Goal: Task Accomplishment & Management: Manage account settings

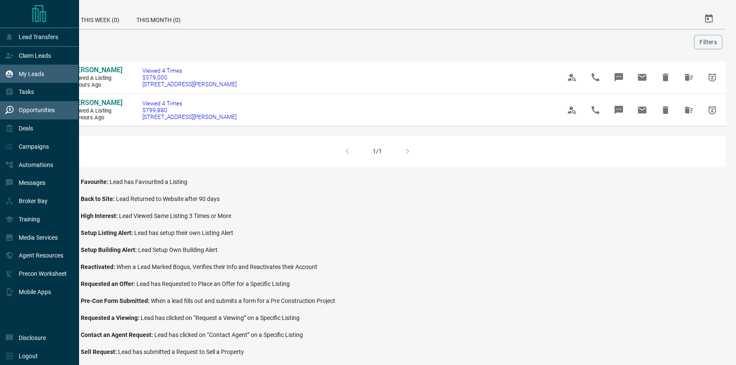
click at [8, 77] on icon at bounding box center [9, 73] width 7 height 7
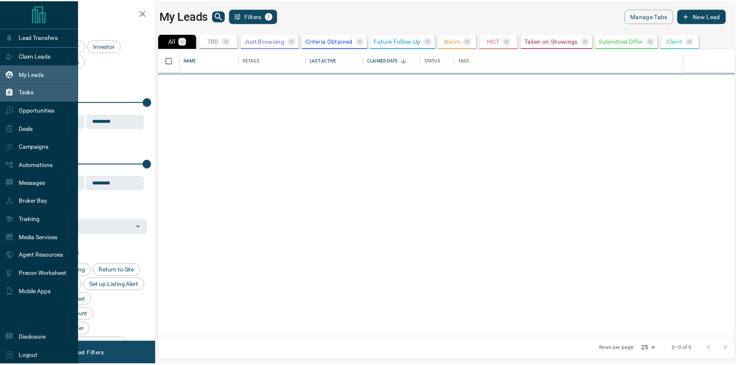
scroll to position [284, 576]
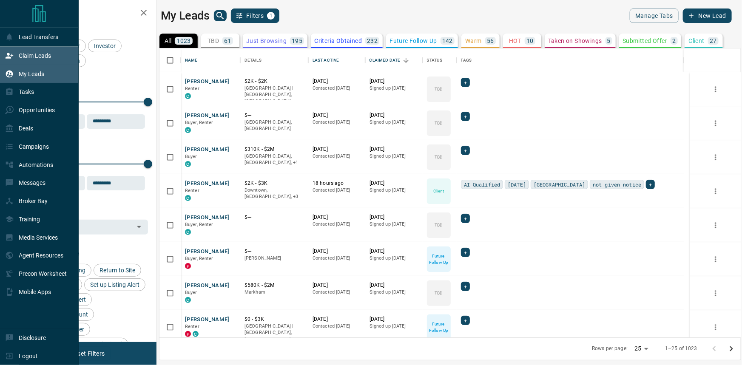
click at [58, 61] on div "Claim Leads" at bounding box center [39, 56] width 79 height 18
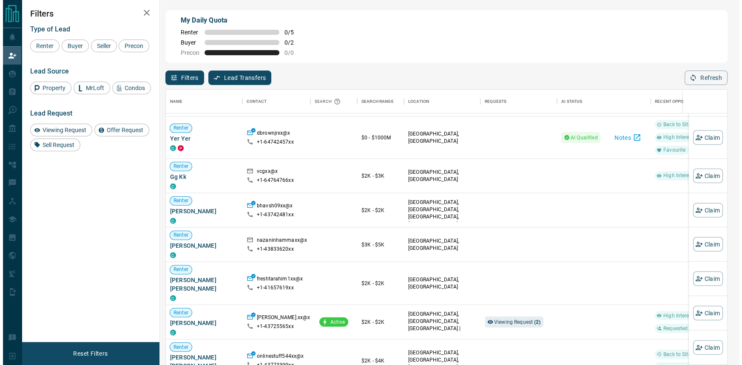
scroll to position [1479, 0]
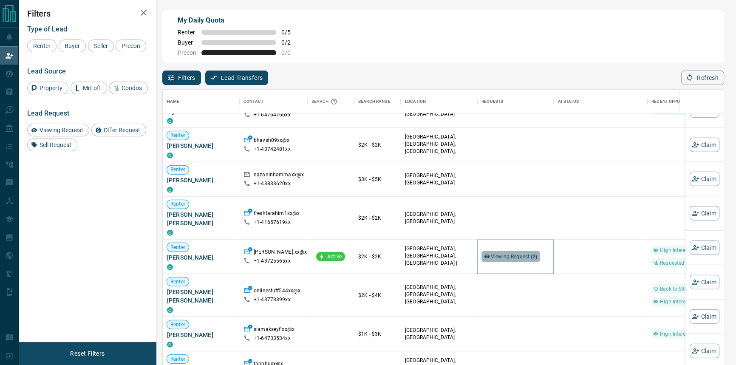
click at [529, 253] on span "Viewing Request ( 2 )" at bounding box center [514, 256] width 47 height 6
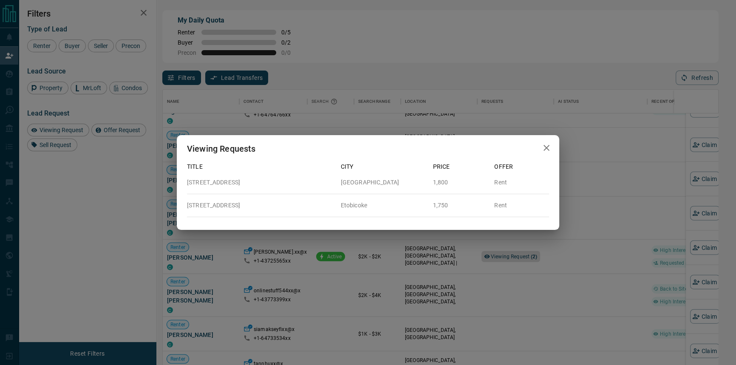
scroll to position [272, 556]
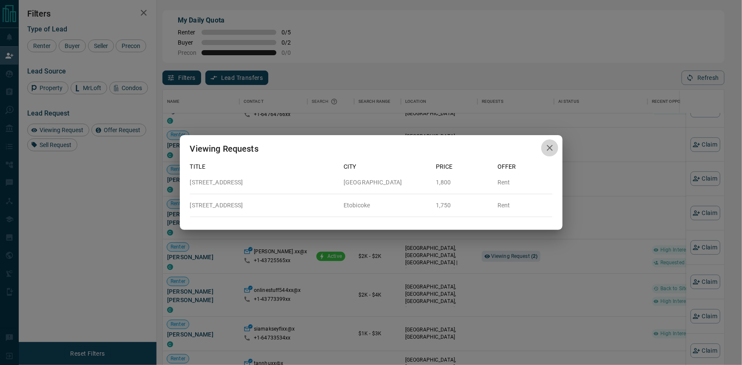
click at [554, 146] on icon "button" at bounding box center [550, 148] width 10 height 10
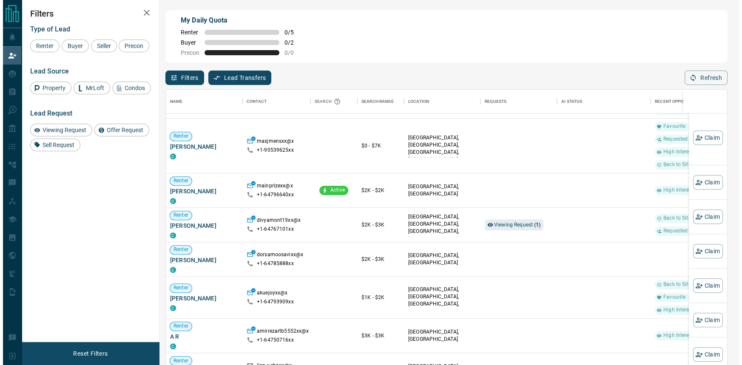
scroll to position [2330, 0]
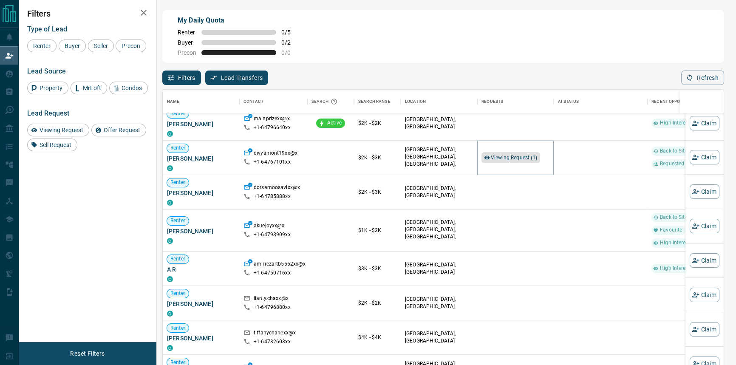
click at [498, 158] on span "Viewing Request ( 1 )" at bounding box center [514, 158] width 47 height 6
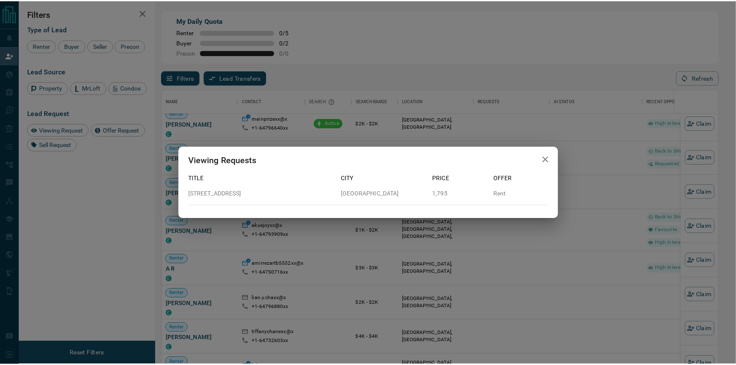
scroll to position [272, 556]
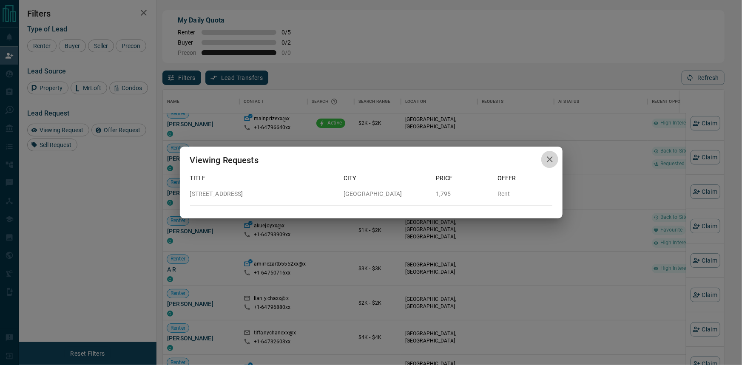
click at [549, 155] on icon "button" at bounding box center [550, 159] width 10 height 10
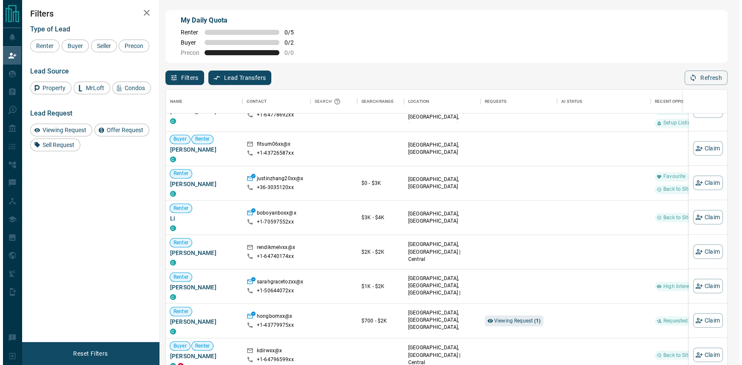
scroll to position [3257, 0]
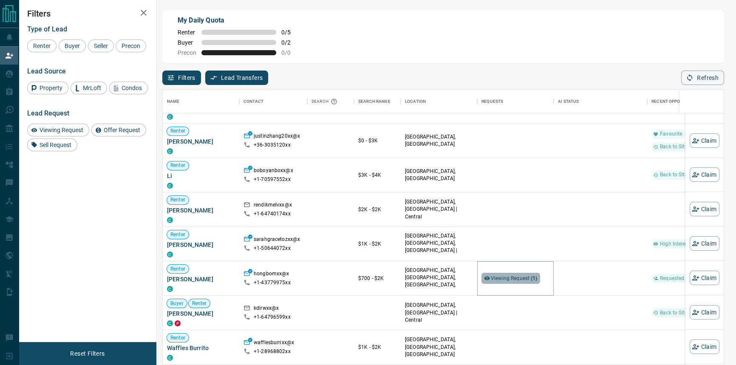
click at [517, 278] on span "Viewing Request ( 1 )" at bounding box center [514, 278] width 47 height 6
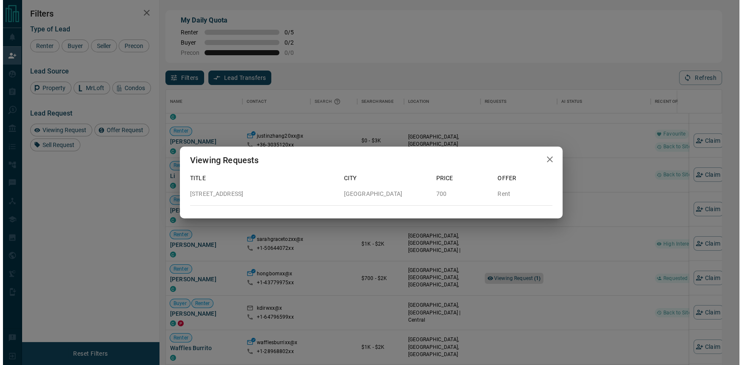
scroll to position [272, 556]
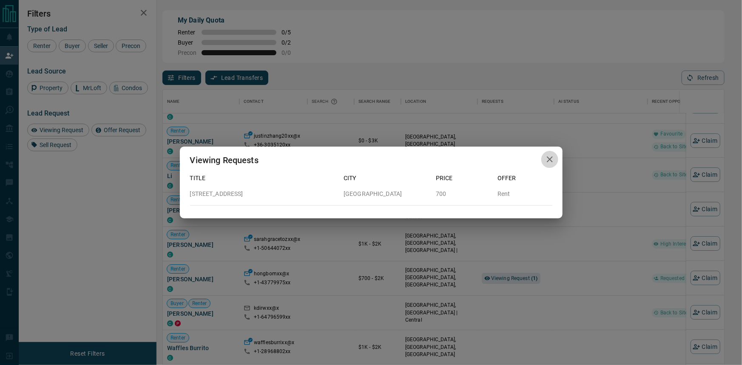
click at [549, 163] on icon "button" at bounding box center [550, 159] width 10 height 10
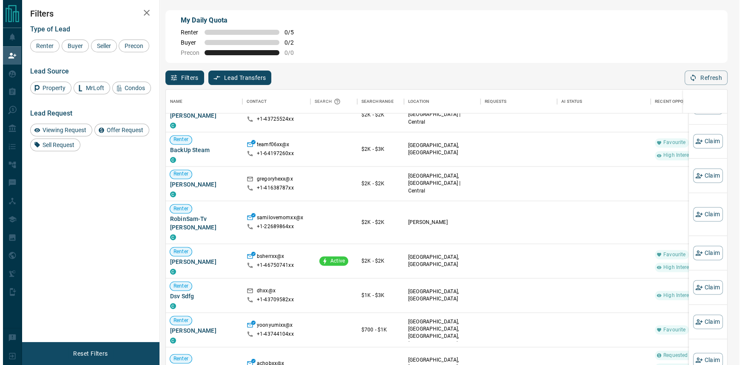
scroll to position [1043, 0]
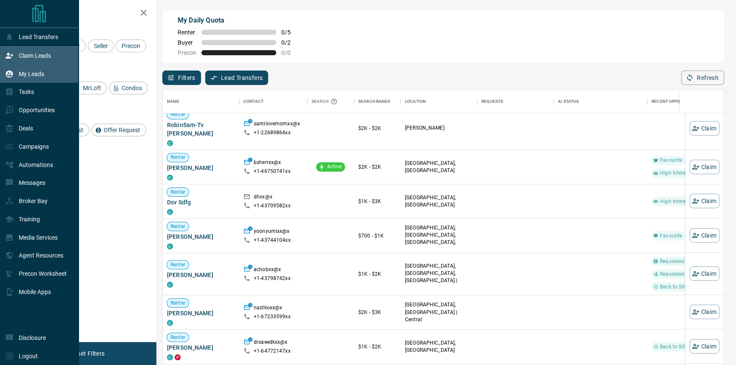
click at [27, 77] on p "My Leads" at bounding box center [32, 74] width 26 height 7
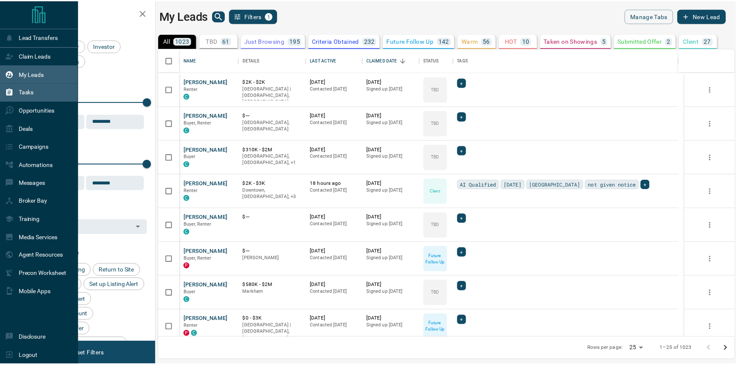
scroll to position [284, 576]
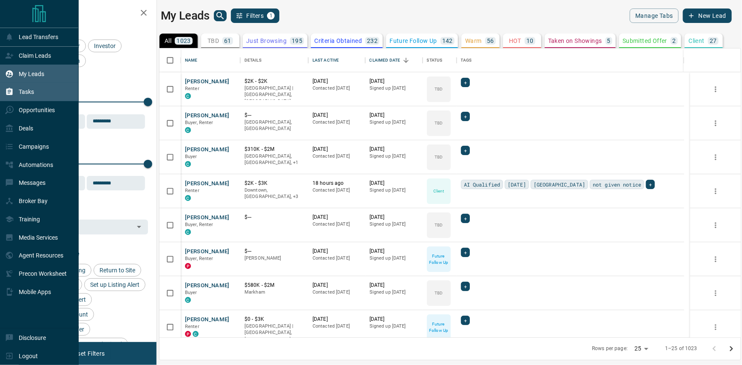
click at [28, 93] on p "Tasks" at bounding box center [26, 91] width 15 height 7
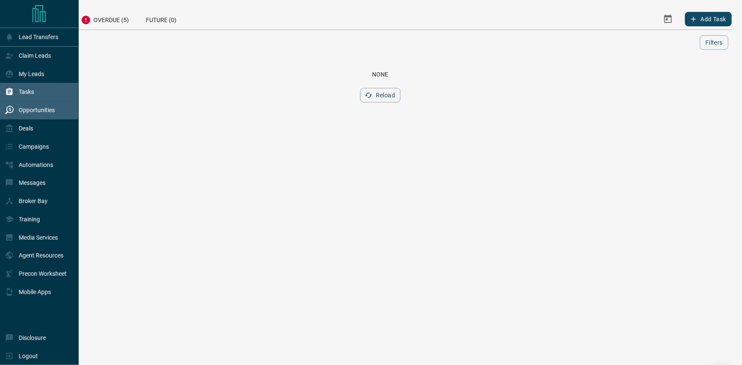
click at [42, 117] on div "Opportunities" at bounding box center [30, 110] width 50 height 14
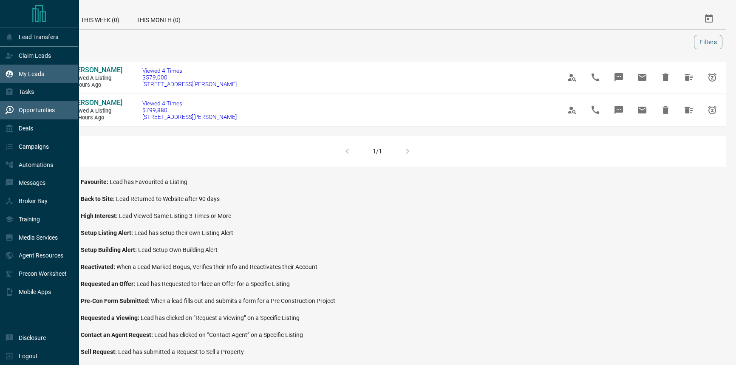
click at [17, 77] on div "My Leads" at bounding box center [24, 74] width 39 height 14
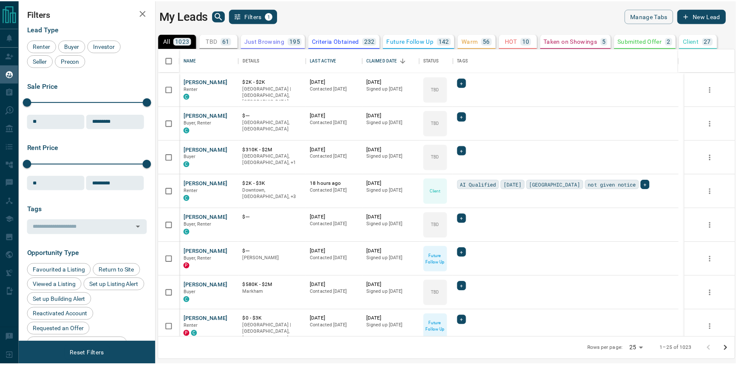
scroll to position [284, 576]
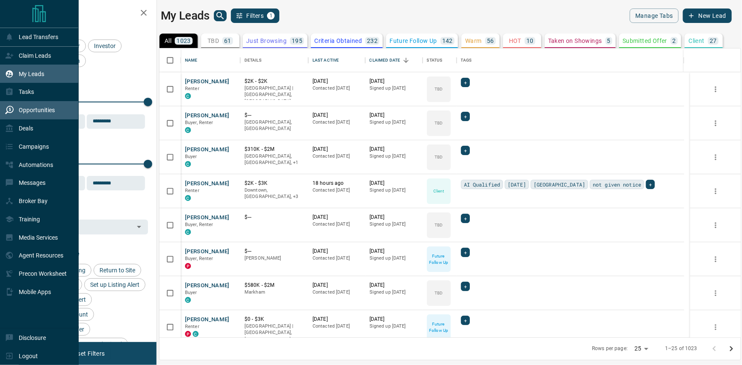
click at [50, 113] on p "Opportunities" at bounding box center [37, 110] width 36 height 7
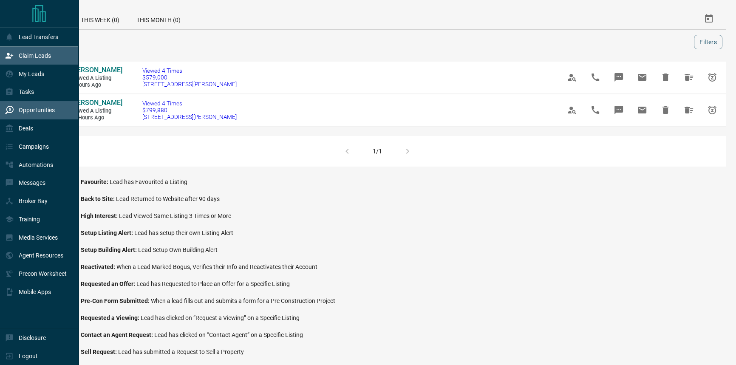
click at [42, 62] on div "Claim Leads" at bounding box center [28, 56] width 46 height 14
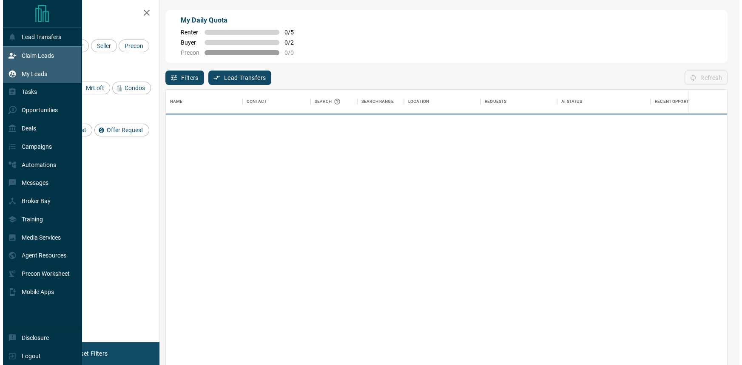
scroll to position [272, 555]
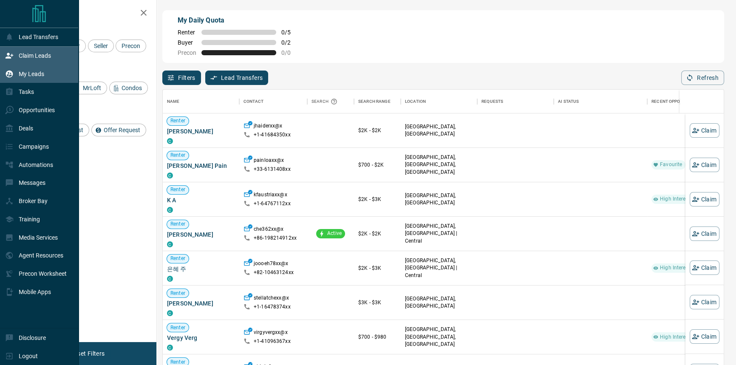
click at [41, 81] on div "My Leads" at bounding box center [24, 74] width 39 height 14
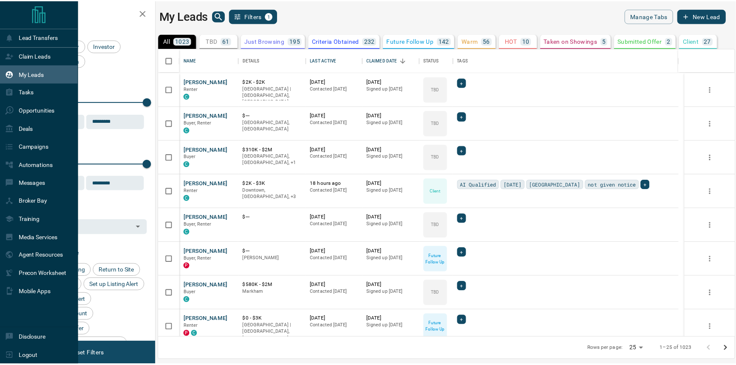
scroll to position [284, 576]
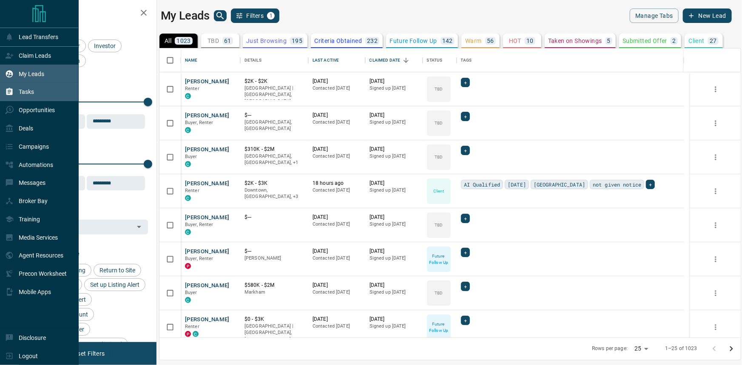
click at [40, 94] on div "Tasks" at bounding box center [39, 92] width 79 height 18
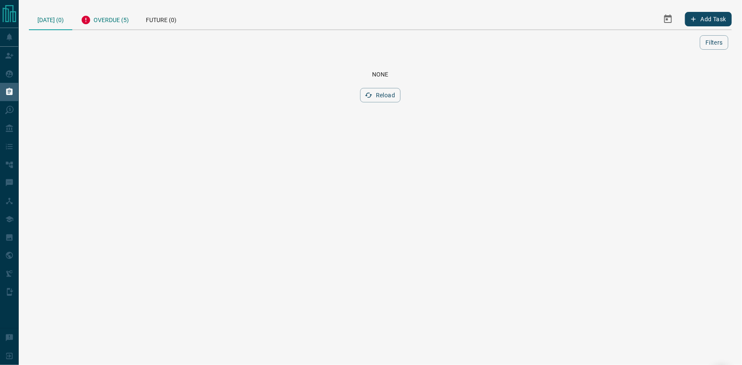
click at [114, 15] on div "Overdue (5)" at bounding box center [104, 19] width 65 height 21
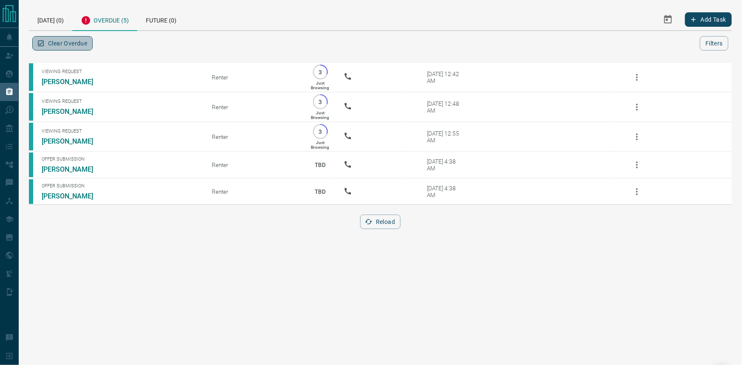
click at [42, 41] on icon "button" at bounding box center [41, 44] width 8 height 8
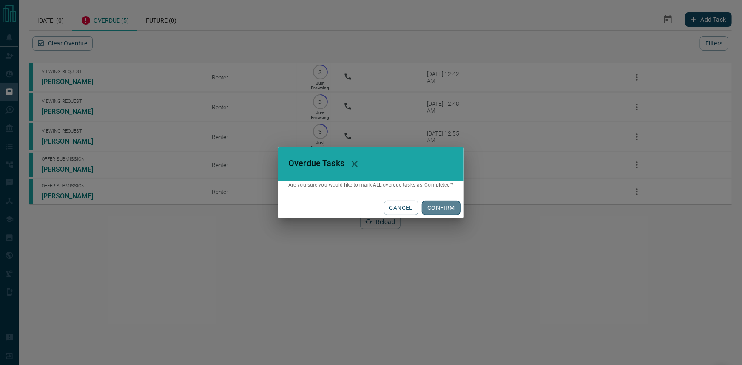
click at [438, 213] on button "CONFIRM" at bounding box center [441, 208] width 39 height 14
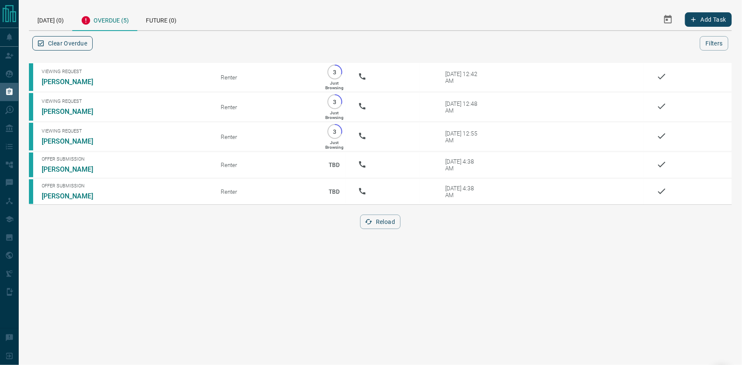
click at [65, 40] on button "Clear Overdue" at bounding box center [62, 43] width 60 height 14
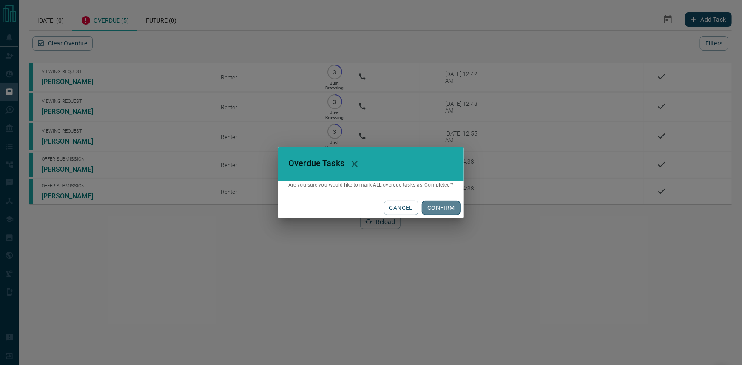
click at [433, 208] on button "CONFIRM" at bounding box center [441, 208] width 39 height 14
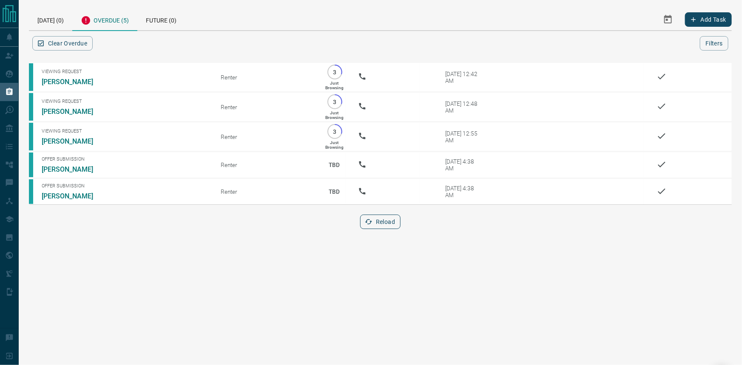
click at [373, 220] on button "Reload" at bounding box center [380, 222] width 40 height 14
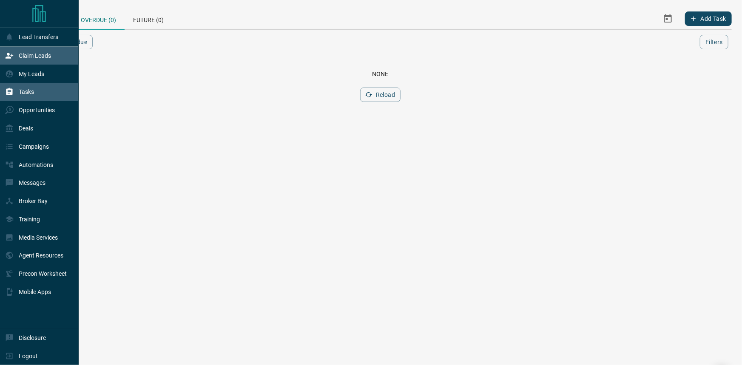
click at [22, 61] on div "Claim Leads" at bounding box center [28, 56] width 46 height 14
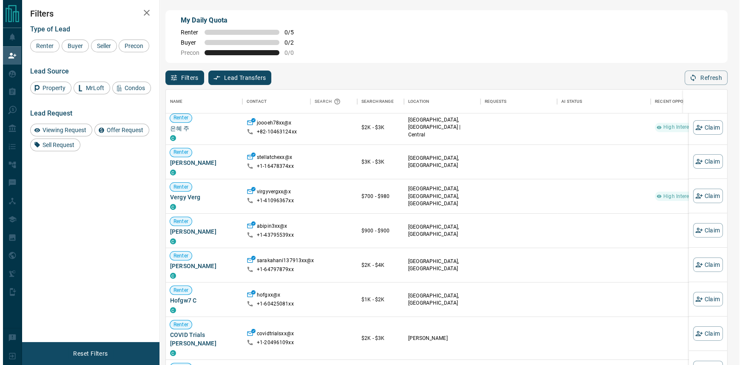
scroll to position [154, 0]
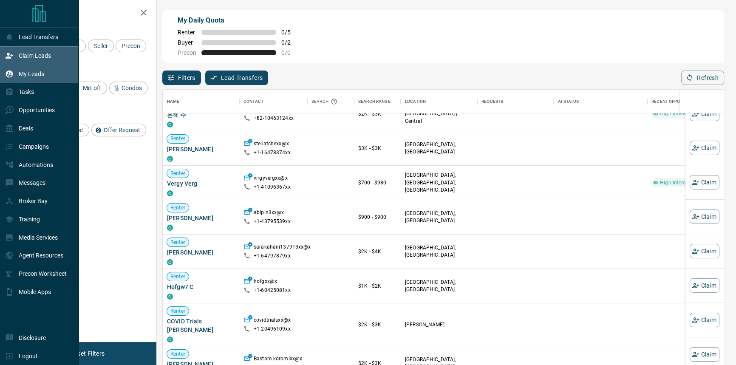
click at [24, 79] on div "My Leads" at bounding box center [24, 74] width 39 height 14
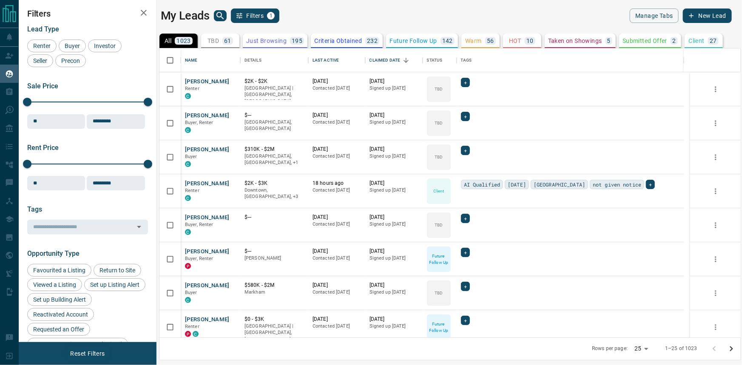
scroll to position [284, 576]
click at [212, 17] on div "My Leads Filters 1" at bounding box center [304, 16] width 286 height 14
click at [215, 17] on icon "search button" at bounding box center [220, 16] width 10 height 10
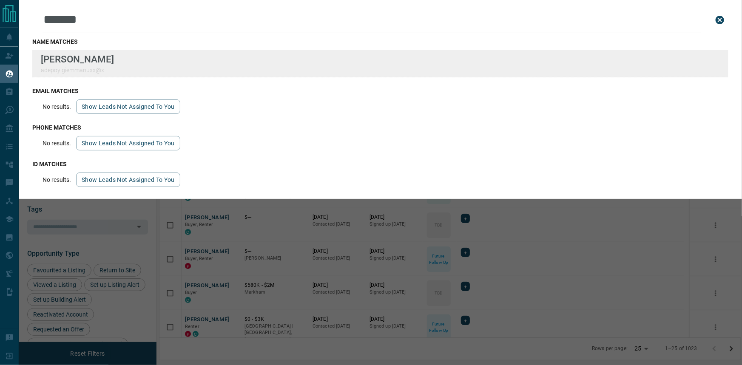
type input "*******"
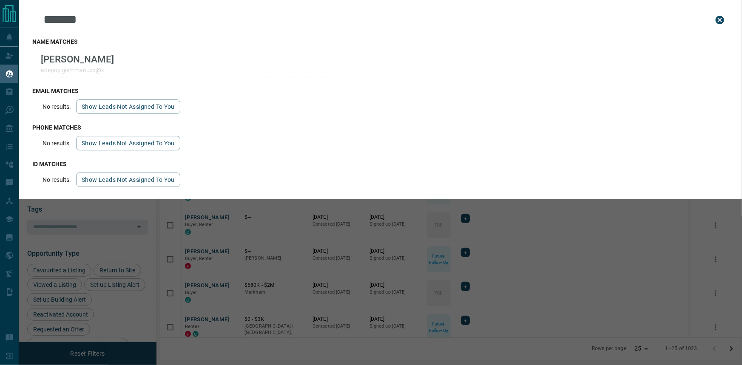
click at [724, 23] on icon "close search bar" at bounding box center [720, 20] width 10 height 10
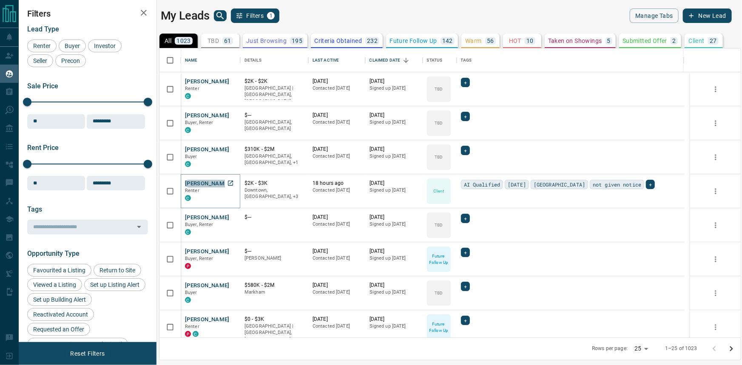
click at [215, 181] on button "[PERSON_NAME]" at bounding box center [207, 184] width 45 height 8
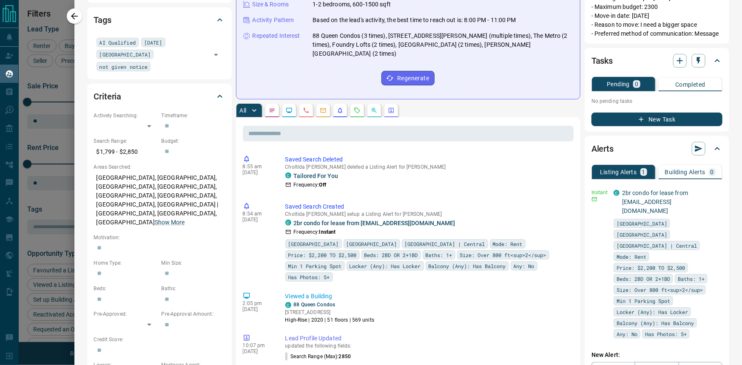
scroll to position [232, 0]
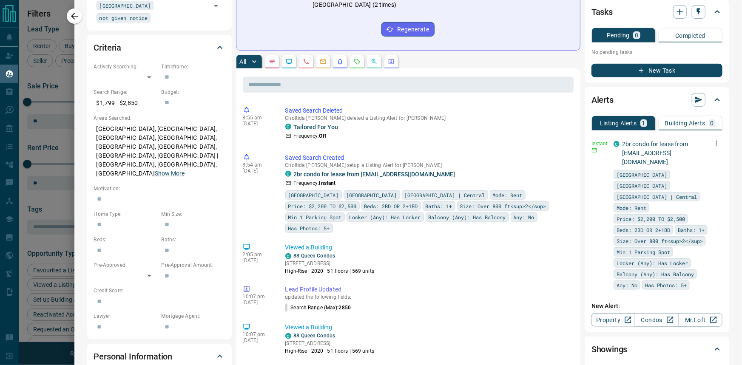
click at [714, 147] on icon "button" at bounding box center [716, 143] width 8 height 8
click at [703, 199] on li "Edit" at bounding box center [697, 205] width 37 height 14
click at [701, 205] on link "Edit" at bounding box center [695, 205] width 19 height 8
click at [315, 82] on div at bounding box center [371, 182] width 742 height 365
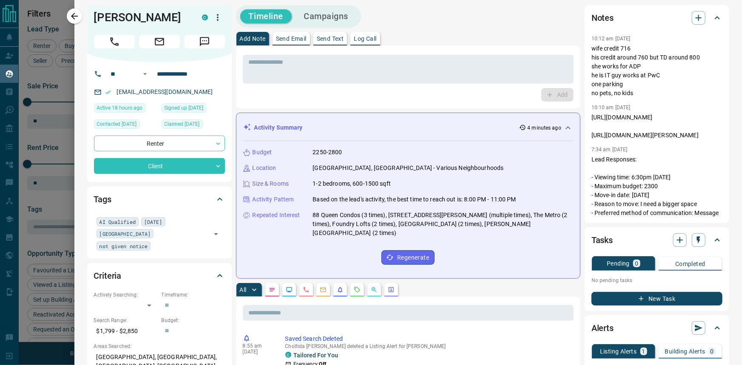
scroll to position [0, 0]
